Goal: Information Seeking & Learning: Learn about a topic

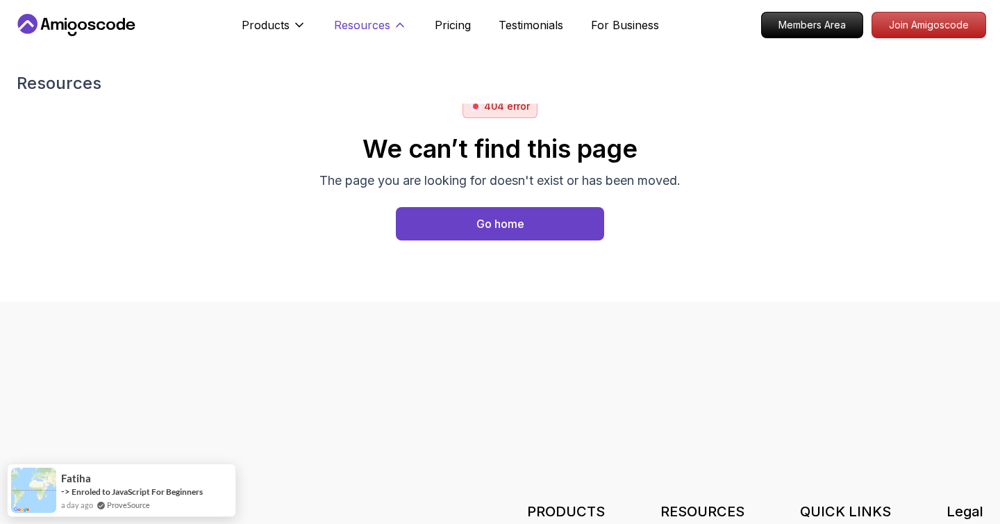
click at [363, 17] on p "Resources" at bounding box center [362, 25] width 56 height 17
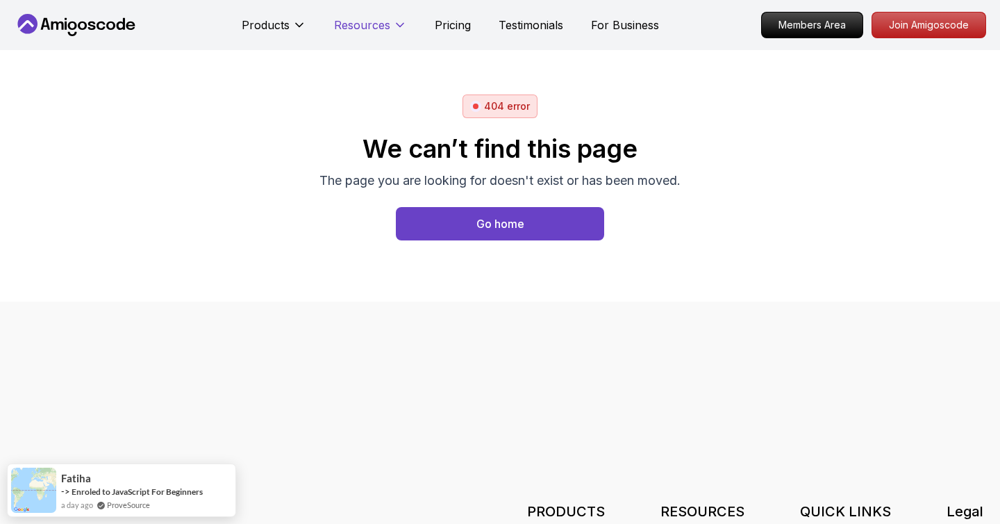
click at [363, 17] on p "Resources" at bounding box center [362, 25] width 56 height 17
click at [691, 505] on h3 "RESOURCES" at bounding box center [703, 511] width 84 height 19
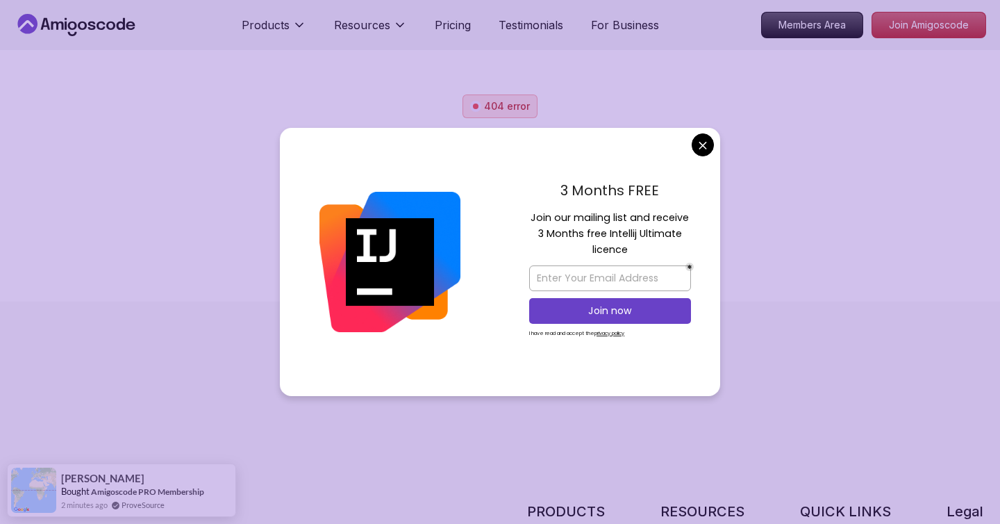
click at [700, 146] on body "Products Resources Pricing Testimonials For Business Members Area Join Amigosco…" at bounding box center [500, 262] width 1000 height 524
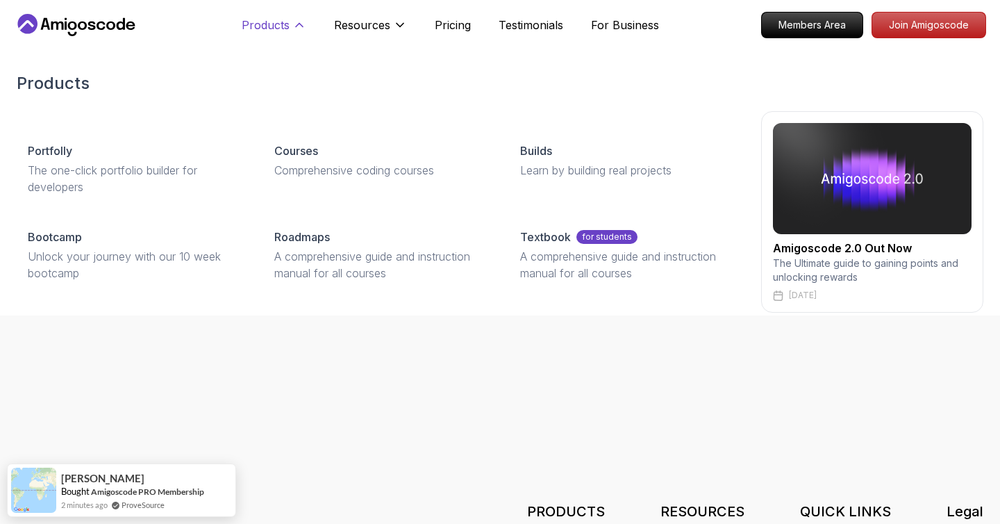
click at [268, 32] on p "Products" at bounding box center [266, 25] width 48 height 17
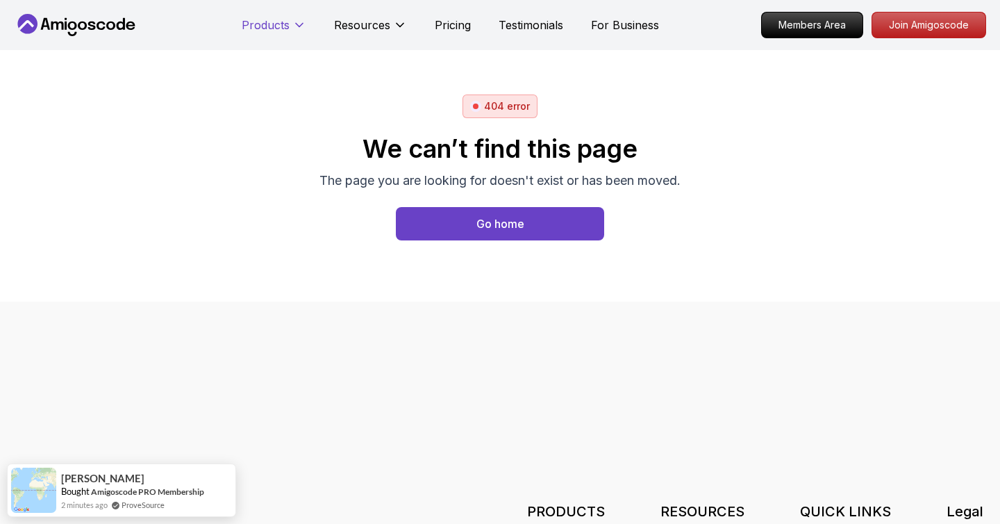
click at [268, 32] on p "Products" at bounding box center [266, 25] width 48 height 17
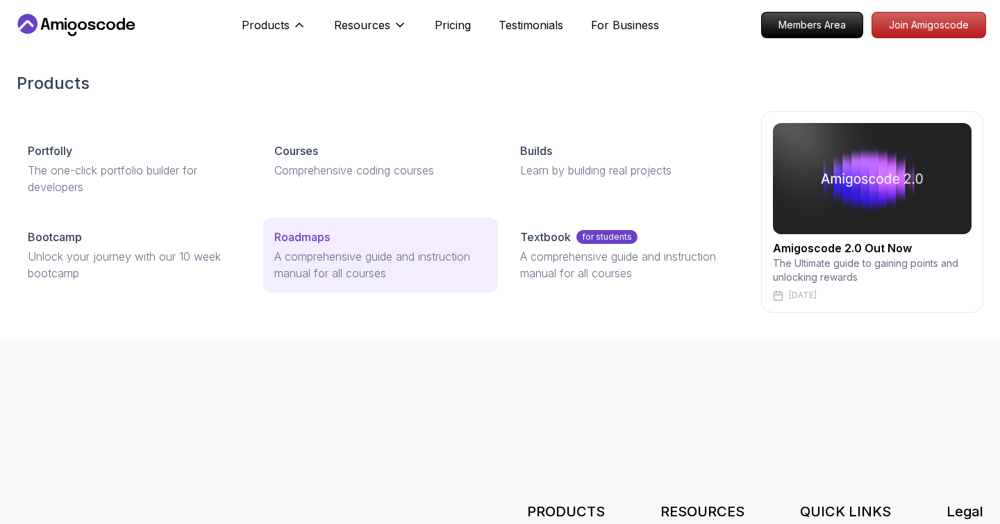
click at [292, 262] on p "A comprehensive guide and instruction manual for all courses" at bounding box center [380, 264] width 213 height 33
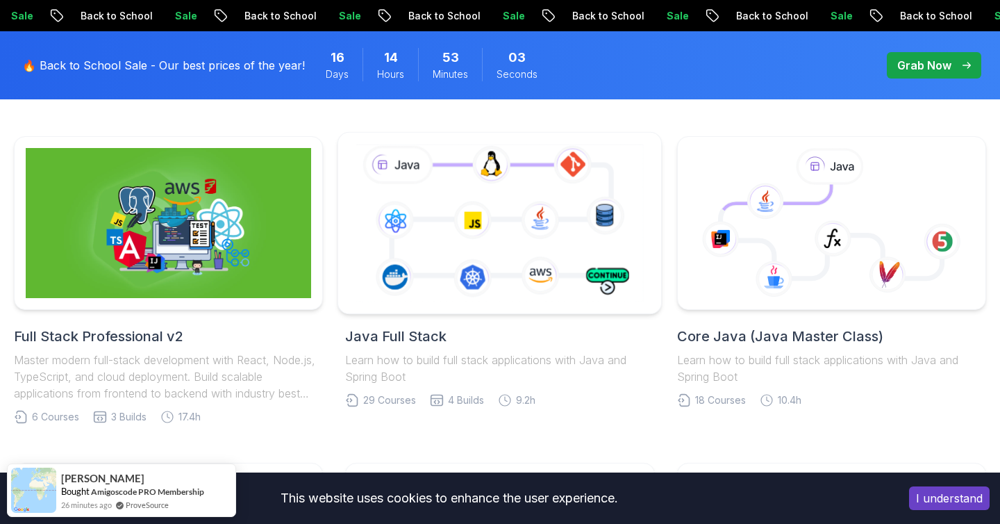
scroll to position [359, 0]
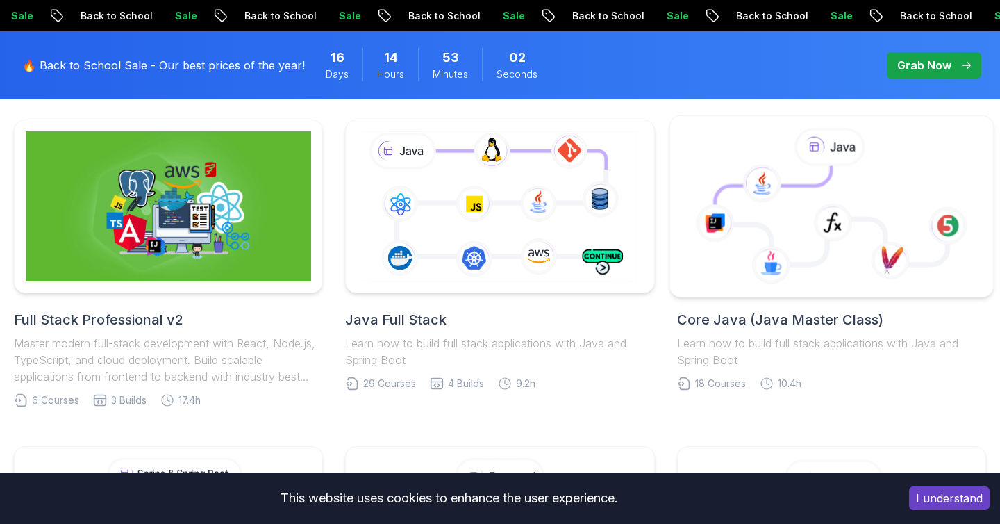
click at [884, 191] on icon at bounding box center [831, 207] width 300 height 158
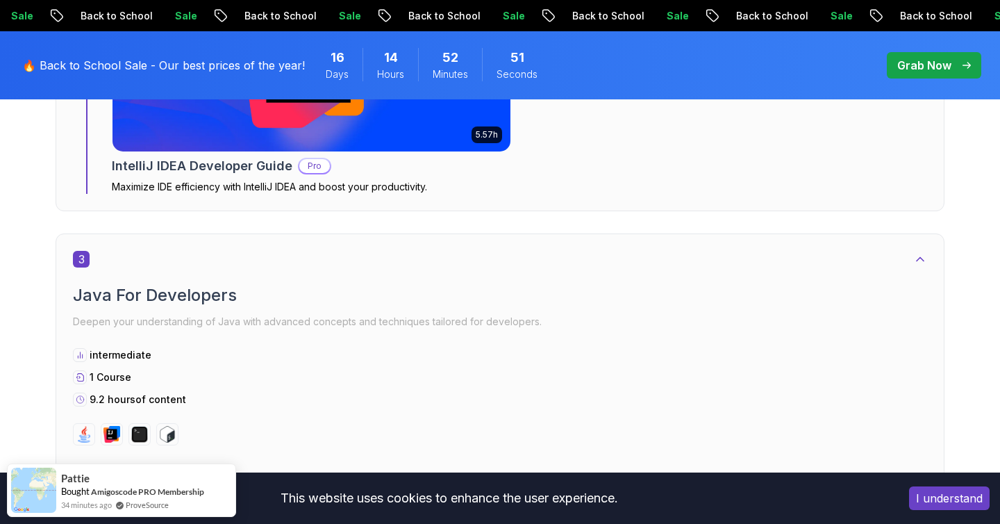
scroll to position [1714, 0]
